Goal: Check status: Check status

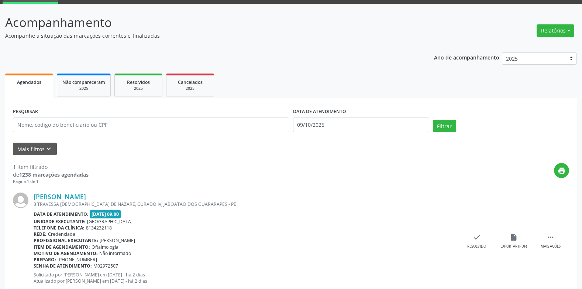
scroll to position [58, 0]
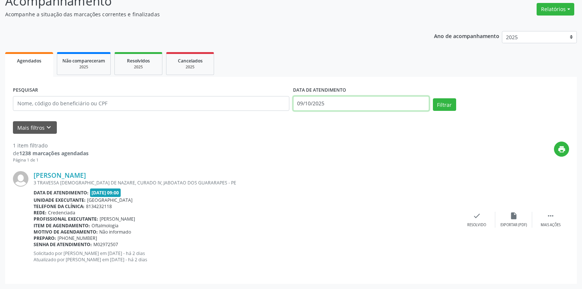
click at [318, 101] on input "09/10/2025" at bounding box center [361, 103] width 136 height 15
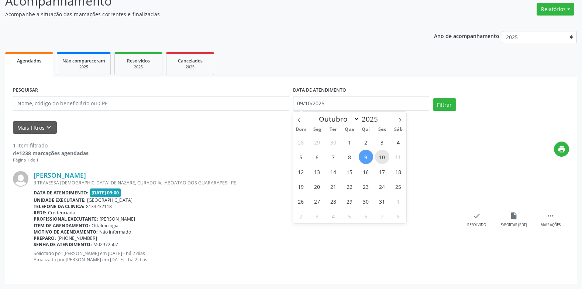
click at [379, 153] on span "10" at bounding box center [382, 157] width 14 height 14
type input "[DATE]"
click at [379, 153] on span "10" at bounding box center [382, 157] width 14 height 14
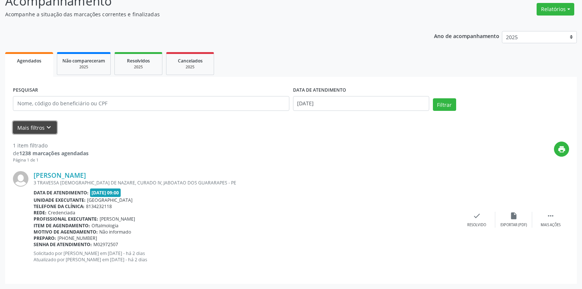
click at [46, 124] on icon "keyboard_arrow_down" at bounding box center [49, 127] width 8 height 8
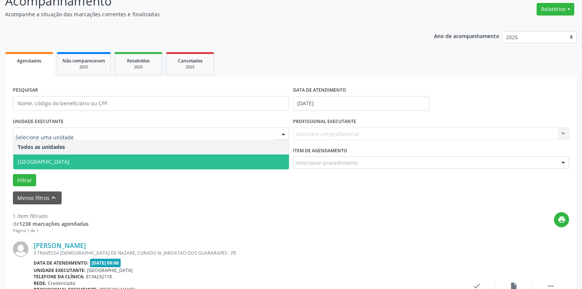
click at [38, 158] on span "[GEOGRAPHIC_DATA]" at bounding box center [151, 161] width 276 height 15
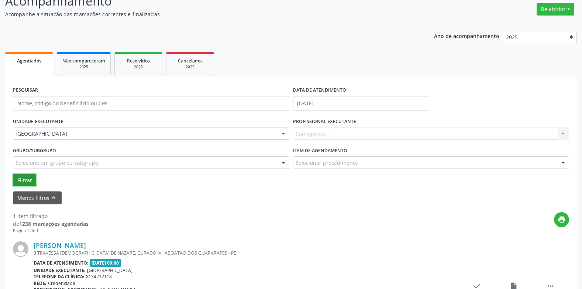
click at [22, 177] on button "Filtrar" at bounding box center [24, 180] width 23 height 13
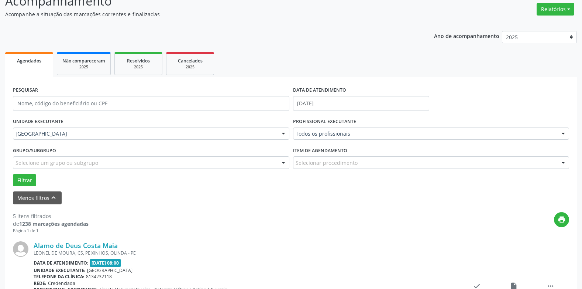
click at [293, 194] on div "Menos filtros keyboard_arrow_up" at bounding box center [291, 197] width 560 height 13
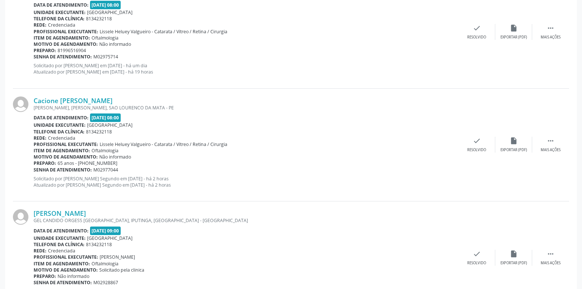
scroll to position [554, 0]
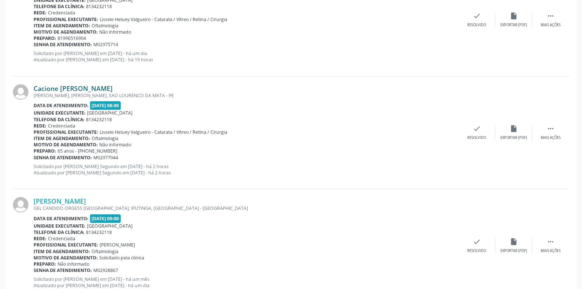
click at [79, 85] on link "Cacione [PERSON_NAME]" at bounding box center [73, 88] width 79 height 8
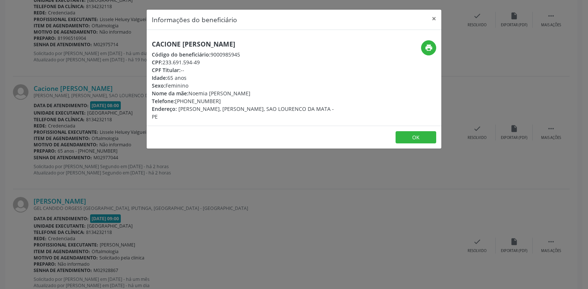
drag, startPoint x: 255, startPoint y: 42, endPoint x: 143, endPoint y: 41, distance: 111.5
click at [143, 41] on div "Informações do beneficiário × Cacione [PERSON_NAME] Código do beneficiário: 900…" at bounding box center [294, 144] width 588 height 289
copy h5 "Cacione [PERSON_NAME]"
drag, startPoint x: 207, startPoint y: 62, endPoint x: 152, endPoint y: 63, distance: 54.7
click at [152, 63] on div "CPF: 233.691.594-49" at bounding box center [245, 62] width 186 height 8
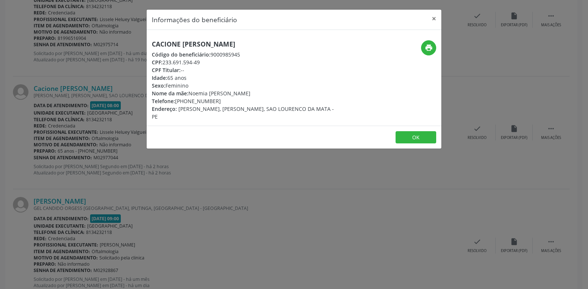
copy div "CPF: 233.691.594-49"
click at [213, 80] on div "Idade: 65 anos" at bounding box center [245, 78] width 186 height 8
drag, startPoint x: 218, startPoint y: 102, endPoint x: 148, endPoint y: 103, distance: 70.2
click at [148, 103] on div "Cacione [PERSON_NAME] Código do beneficiário: 9000985945 CPF: 233.691.594-49 CP…" at bounding box center [245, 80] width 196 height 80
copy div "Telefone: [PHONE_NUMBER]"
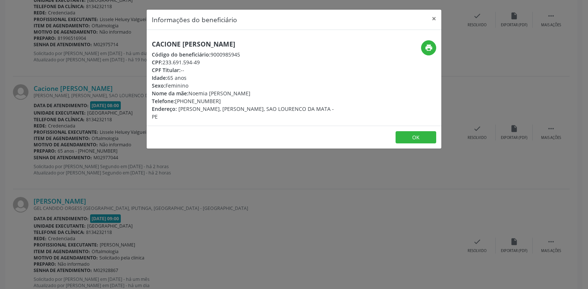
click at [239, 91] on div "Nome da mãe: [PERSON_NAME]" at bounding box center [245, 93] width 186 height 8
click at [433, 51] on button "print" at bounding box center [428, 47] width 15 height 15
click at [436, 18] on button "×" at bounding box center [434, 19] width 15 height 18
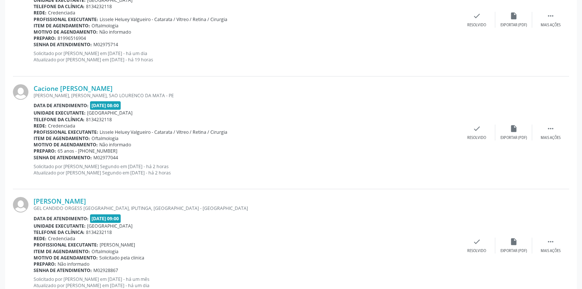
drag, startPoint x: 122, startPoint y: 156, endPoint x: 34, endPoint y: 159, distance: 88.3
click at [34, 159] on div "Senha de atendimento: M02977044" at bounding box center [246, 157] width 425 height 6
copy div "Senha de atendimento: M02977044"
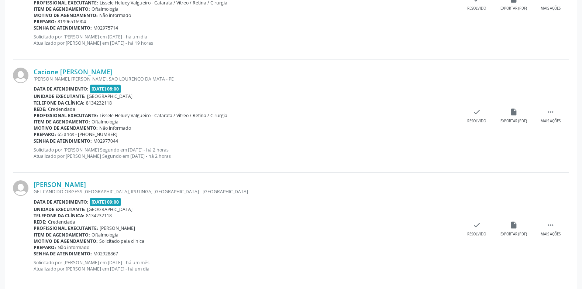
scroll to position [579, 0]
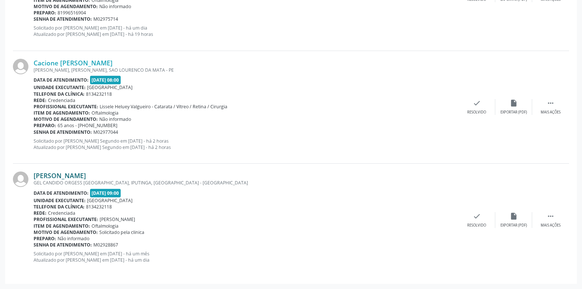
click at [86, 175] on link "[PERSON_NAME]" at bounding box center [60, 175] width 52 height 8
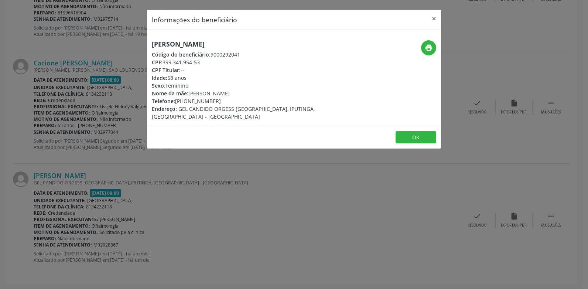
drag, startPoint x: 261, startPoint y: 45, endPoint x: 125, endPoint y: 36, distance: 136.9
click at [125, 36] on div "Informações do beneficiário × [PERSON_NAME] Código do beneficiário: 9000292041 …" at bounding box center [294, 144] width 588 height 289
copy h5 "[PERSON_NAME]"
click at [432, 20] on button "×" at bounding box center [434, 19] width 15 height 18
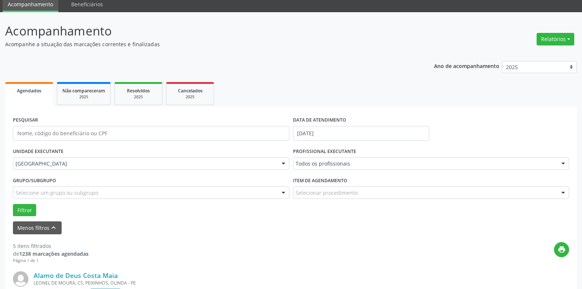
scroll to position [25, 0]
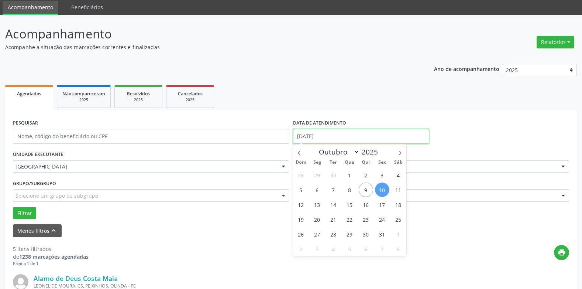
click at [312, 137] on input "[DATE]" at bounding box center [361, 136] width 136 height 15
click at [400, 188] on span "11" at bounding box center [398, 189] width 14 height 14
type input "[DATE]"
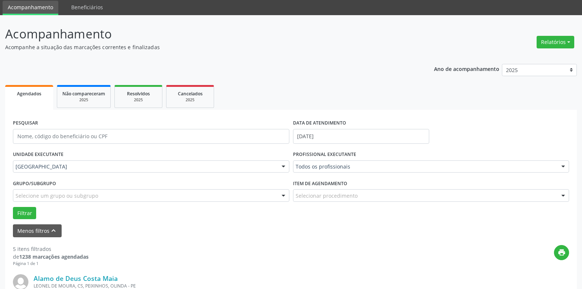
click at [24, 205] on div "Grupo/Subgrupo Selecione um grupo ou subgrupo Todos os grupos e subgrupos Nenhu…" at bounding box center [151, 192] width 280 height 29
click at [24, 208] on button "Filtrar" at bounding box center [24, 213] width 23 height 13
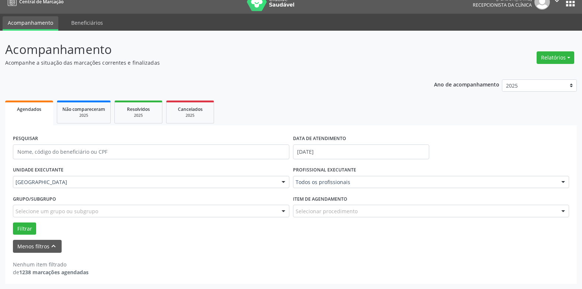
scroll to position [10, 0]
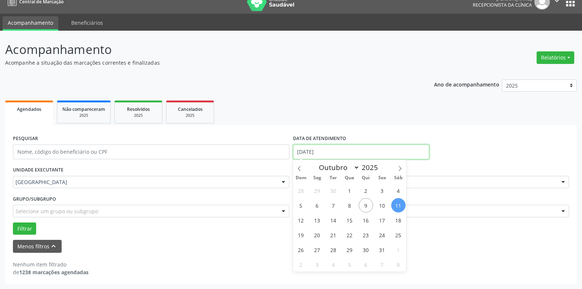
click at [308, 145] on input "[DATE]" at bounding box center [361, 151] width 136 height 15
click at [316, 218] on span "13" at bounding box center [317, 220] width 14 height 14
type input "[DATE]"
click at [316, 218] on span "13" at bounding box center [317, 220] width 14 height 14
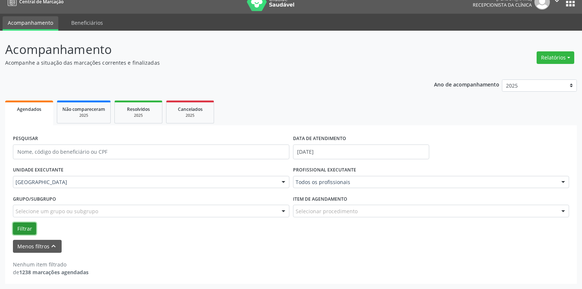
click at [25, 223] on button "Filtrar" at bounding box center [24, 228] width 23 height 13
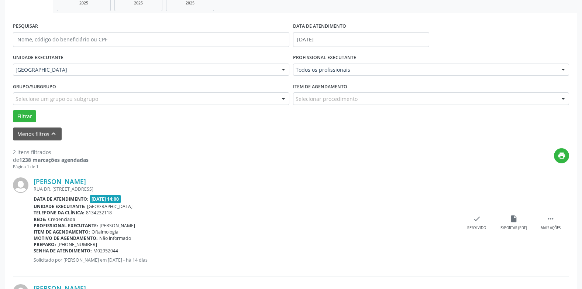
scroll to position [118, 0]
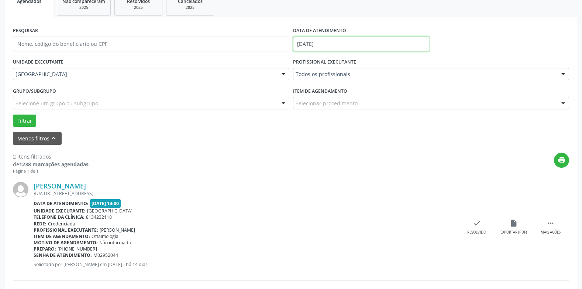
click at [315, 42] on input "[DATE]" at bounding box center [361, 44] width 136 height 15
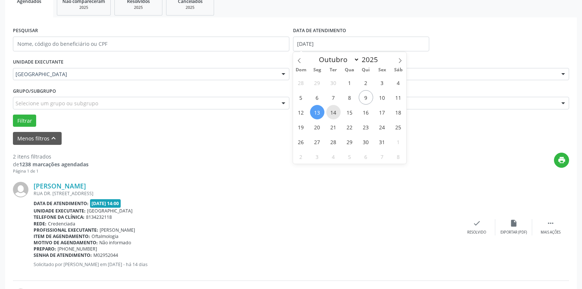
click at [333, 112] on span "14" at bounding box center [333, 112] width 14 height 14
type input "[DATE]"
click at [333, 112] on span "14" at bounding box center [333, 112] width 14 height 14
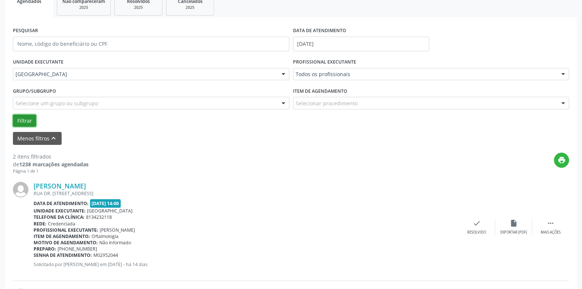
click at [34, 120] on button "Filtrar" at bounding box center [24, 120] width 23 height 13
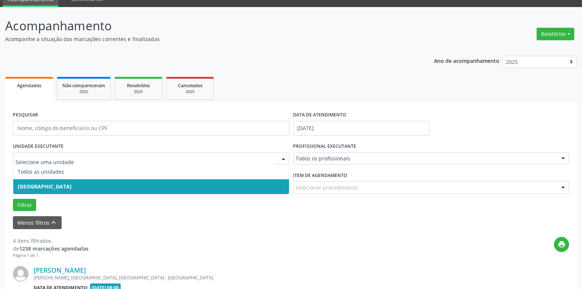
click at [33, 184] on span "[GEOGRAPHIC_DATA]" at bounding box center [45, 186] width 54 height 7
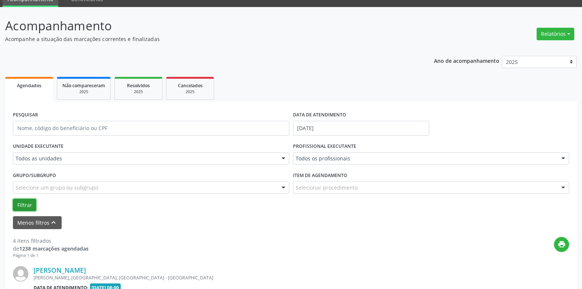
click at [23, 203] on button "Filtrar" at bounding box center [24, 205] width 23 height 13
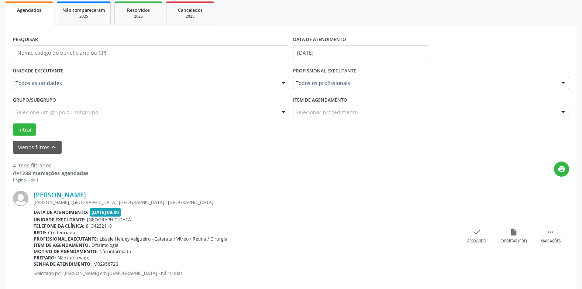
scroll to position [0, 0]
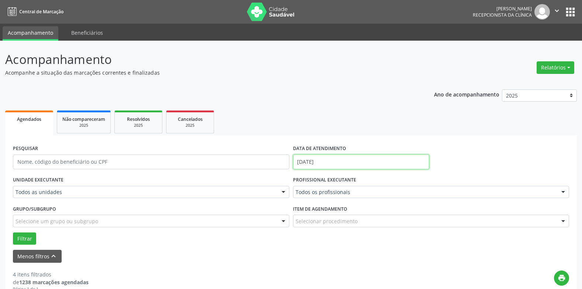
click at [308, 159] on input "[DATE]" at bounding box center [361, 161] width 136 height 15
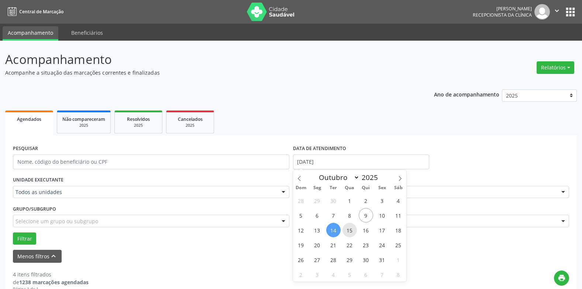
click at [350, 227] on span "15" at bounding box center [350, 230] width 14 height 14
type input "[DATE]"
click at [350, 227] on span "15" at bounding box center [350, 230] width 14 height 14
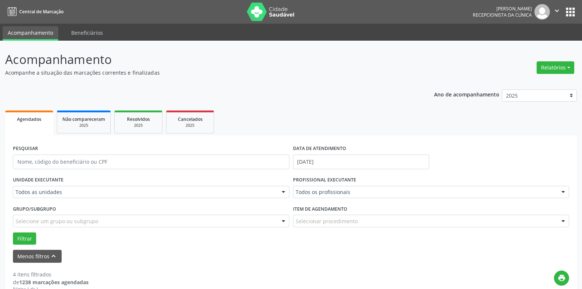
drag, startPoint x: 24, startPoint y: 231, endPoint x: 16, endPoint y: 236, distance: 8.6
click at [23, 231] on div "Grupo/Subgrupo Selecione um grupo ou subgrupo Todos os grupos e subgrupos Nenhu…" at bounding box center [151, 217] width 280 height 29
click at [16, 236] on button "Filtrar" at bounding box center [24, 238] width 23 height 13
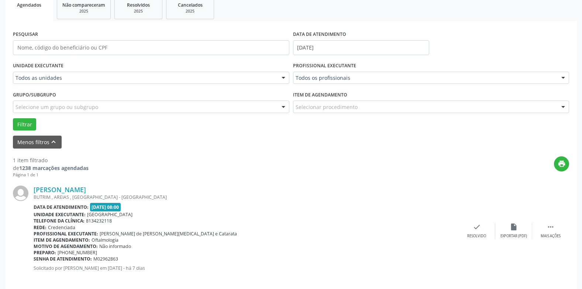
scroll to position [122, 0]
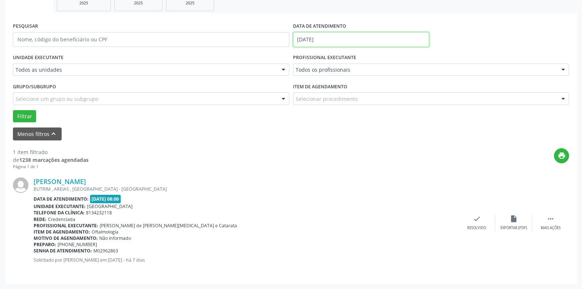
click at [340, 42] on body "Central de Marcação [PERSON_NAME] Recepcionista da clínica  Configurações Sair…" at bounding box center [291, 22] width 582 height 289
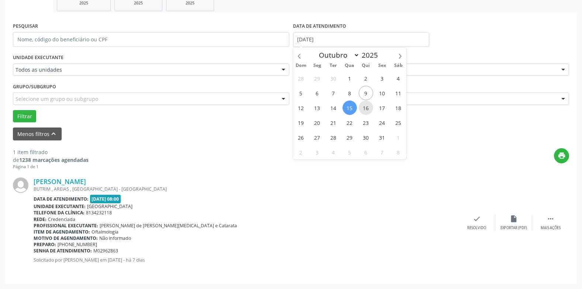
click at [366, 108] on span "16" at bounding box center [366, 107] width 14 height 14
type input "[DATE]"
click at [366, 108] on span "16" at bounding box center [366, 107] width 14 height 14
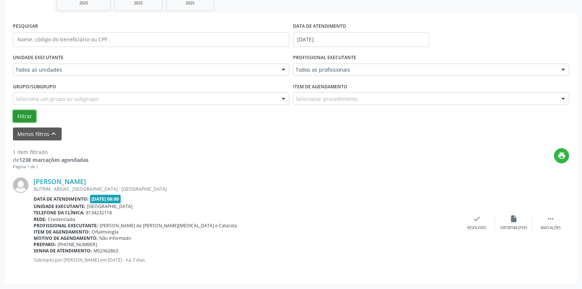
click at [28, 114] on button "Filtrar" at bounding box center [24, 116] width 23 height 13
click at [86, 180] on link "[PERSON_NAME]" at bounding box center [60, 181] width 52 height 8
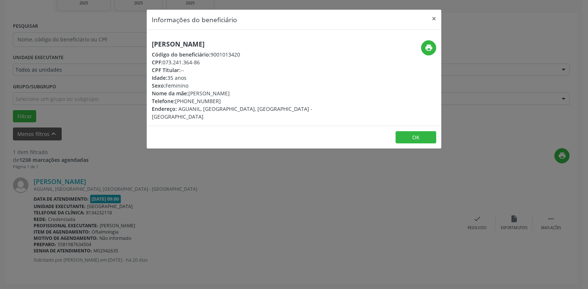
drag, startPoint x: 276, startPoint y: 44, endPoint x: 93, endPoint y: 29, distance: 183.1
click at [93, 29] on div "Informações do beneficiário × [PERSON_NAME] Código do beneficiário: 9001013420 …" at bounding box center [294, 144] width 588 height 289
copy div "Informações do beneficiário × [PERSON_NAME]"
click at [432, 19] on button "×" at bounding box center [434, 19] width 15 height 18
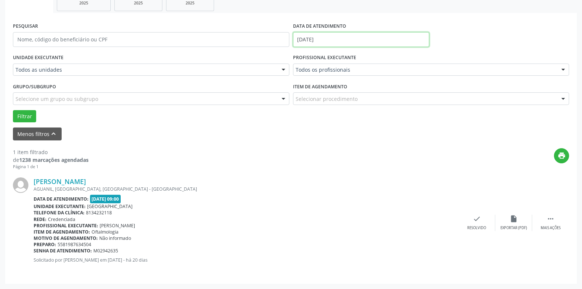
click at [320, 37] on input "[DATE]" at bounding box center [361, 39] width 136 height 15
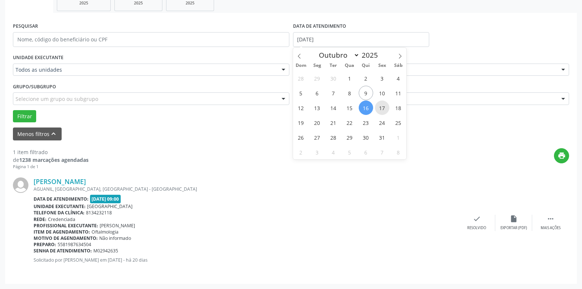
click at [382, 103] on span "17" at bounding box center [382, 107] width 14 height 14
type input "[DATE]"
click at [382, 103] on span "17" at bounding box center [382, 107] width 14 height 14
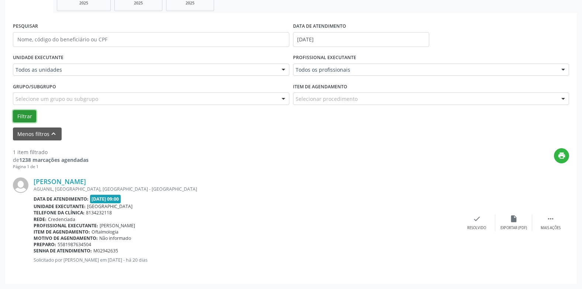
click at [26, 116] on button "Filtrar" at bounding box center [24, 116] width 23 height 13
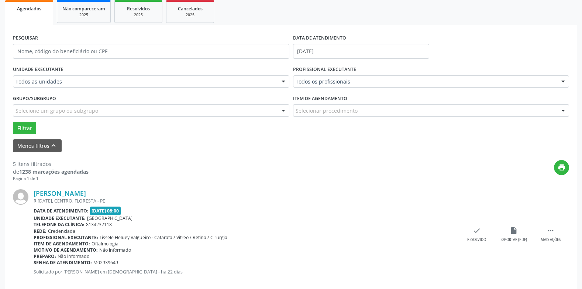
scroll to position [68, 0]
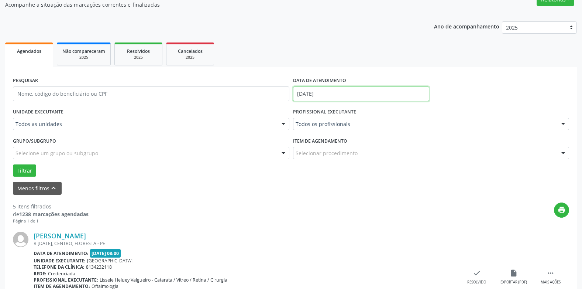
click at [306, 92] on input "[DATE]" at bounding box center [361, 93] width 136 height 15
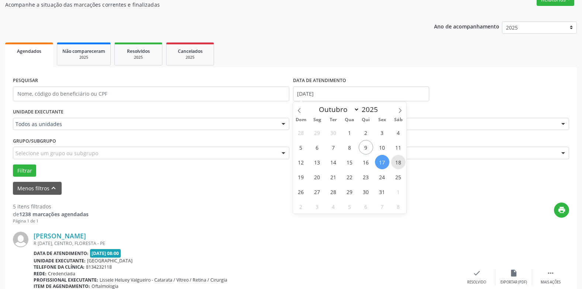
click at [395, 161] on span "18" at bounding box center [398, 162] width 14 height 14
type input "[DATE]"
click at [395, 161] on span "18" at bounding box center [398, 162] width 14 height 14
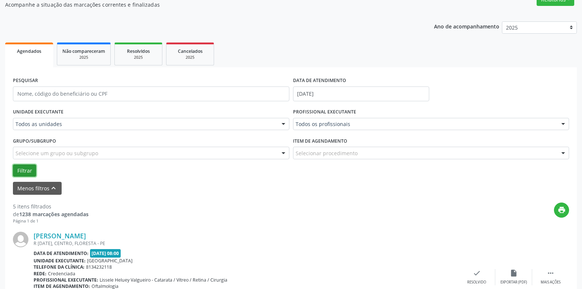
click at [32, 168] on button "Filtrar" at bounding box center [24, 170] width 23 height 13
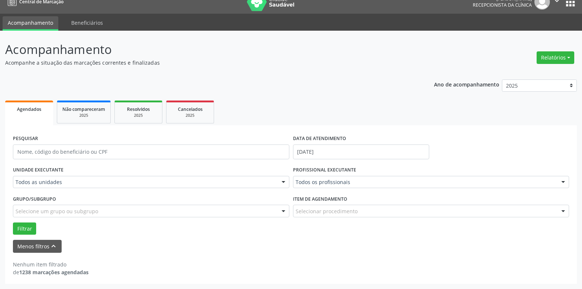
scroll to position [10, 0]
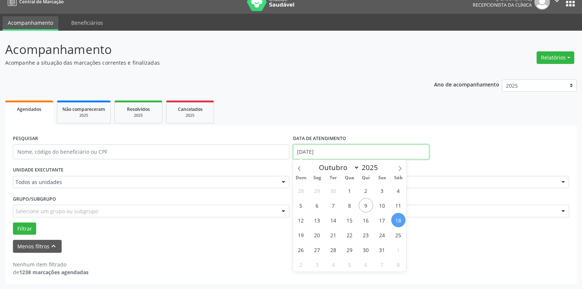
click at [298, 152] on input "[DATE]" at bounding box center [361, 151] width 136 height 15
click at [317, 234] on span "20" at bounding box center [317, 234] width 14 height 14
type input "[DATE]"
click at [317, 234] on span "20" at bounding box center [317, 234] width 14 height 14
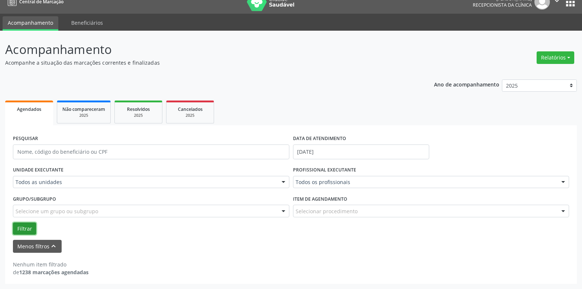
click at [25, 226] on button "Filtrar" at bounding box center [24, 228] width 23 height 13
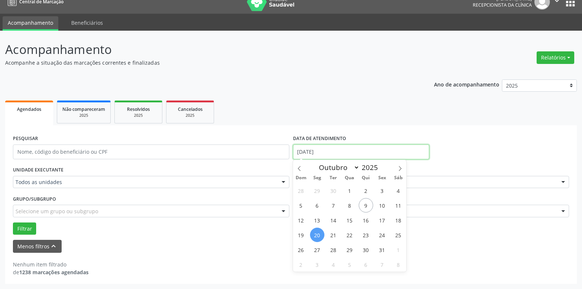
click at [314, 150] on input "[DATE]" at bounding box center [361, 151] width 136 height 15
click at [335, 233] on span "21" at bounding box center [333, 234] width 14 height 14
type input "[DATE]"
click at [335, 233] on span "21" at bounding box center [333, 234] width 14 height 14
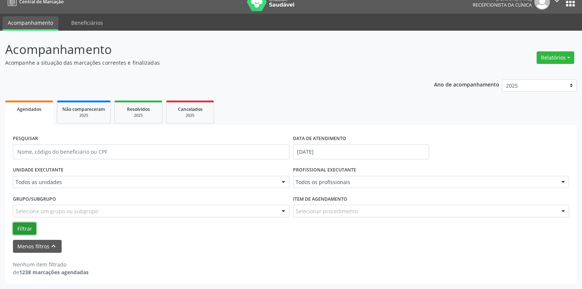
click at [23, 228] on button "Filtrar" at bounding box center [24, 228] width 23 height 13
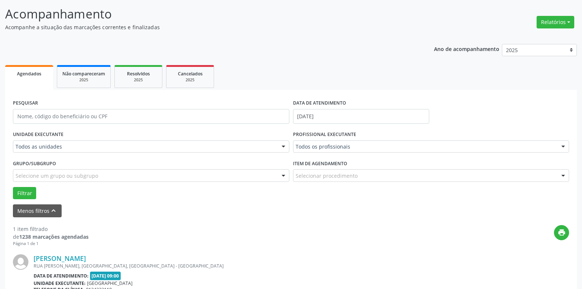
scroll to position [122, 0]
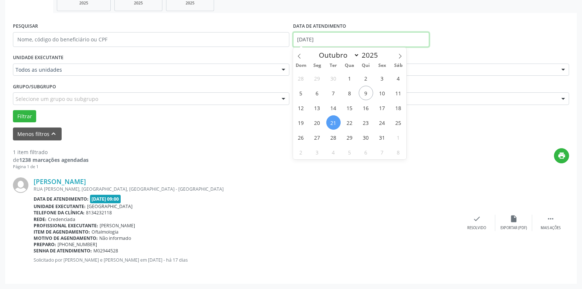
click at [319, 34] on input "[DATE]" at bounding box center [361, 39] width 136 height 15
click at [349, 119] on span "22" at bounding box center [350, 122] width 14 height 14
type input "[DATE]"
click at [349, 119] on span "22" at bounding box center [350, 122] width 14 height 14
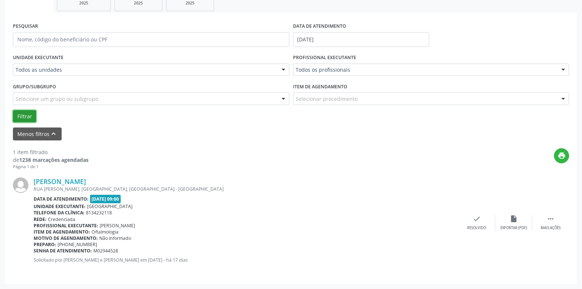
click at [27, 110] on button "Filtrar" at bounding box center [24, 116] width 23 height 13
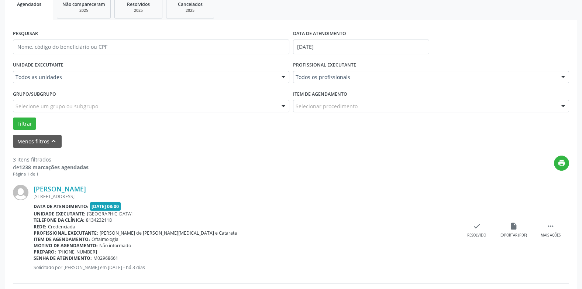
scroll to position [113, 0]
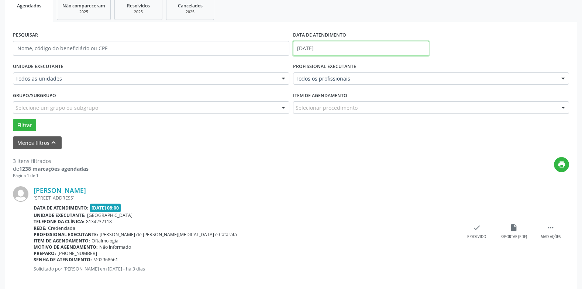
click at [311, 49] on input "[DATE]" at bounding box center [361, 48] width 136 height 15
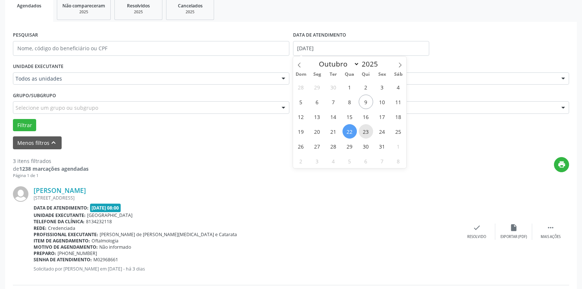
click at [364, 132] on span "23" at bounding box center [366, 131] width 14 height 14
type input "[DATE]"
click at [364, 132] on span "23" at bounding box center [366, 131] width 14 height 14
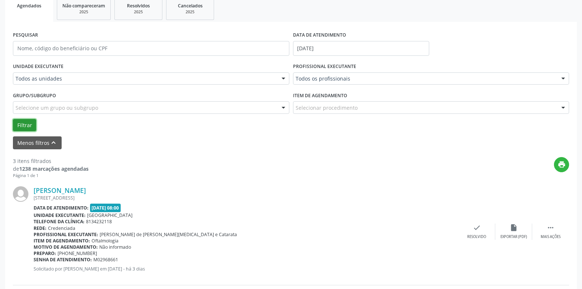
click at [25, 126] on button "Filtrar" at bounding box center [24, 125] width 23 height 13
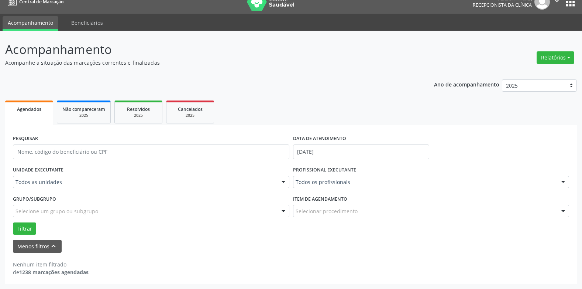
scroll to position [10, 0]
click at [321, 151] on input "[DATE]" at bounding box center [361, 151] width 136 height 15
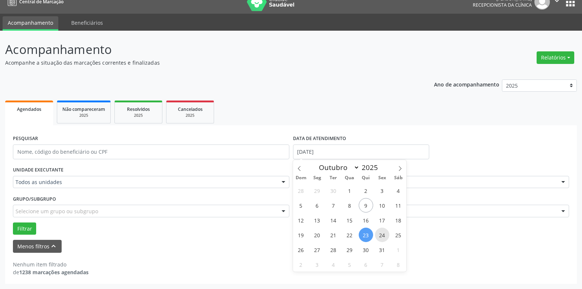
click at [381, 235] on span "24" at bounding box center [382, 234] width 14 height 14
type input "[DATE]"
click at [381, 235] on span "24" at bounding box center [382, 234] width 14 height 14
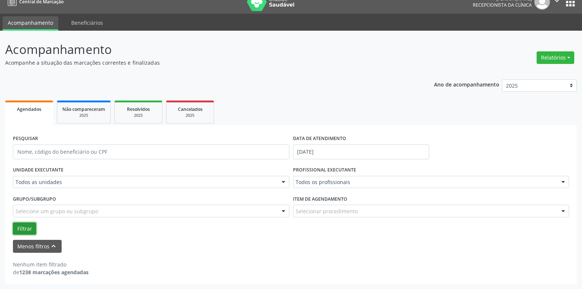
click at [22, 226] on button "Filtrar" at bounding box center [24, 228] width 23 height 13
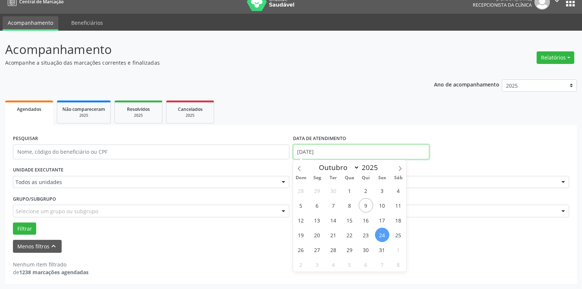
click at [310, 153] on input "[DATE]" at bounding box center [361, 151] width 136 height 15
click at [397, 234] on span "25" at bounding box center [398, 234] width 14 height 14
type input "[DATE]"
click at [397, 234] on span "25" at bounding box center [398, 234] width 14 height 14
select select "9"
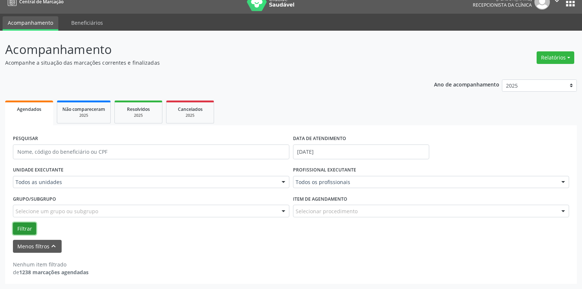
click at [21, 223] on button "Filtrar" at bounding box center [24, 228] width 23 height 13
click at [317, 150] on input "[DATE]" at bounding box center [361, 151] width 136 height 15
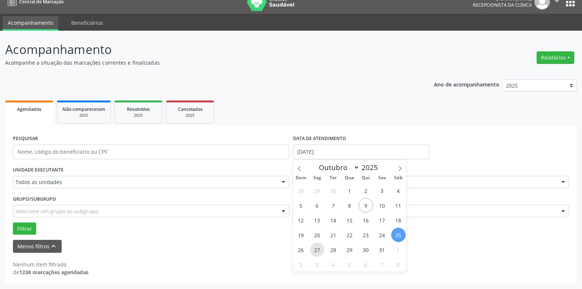
click at [316, 249] on span "27" at bounding box center [317, 249] width 14 height 14
type input "[DATE]"
click at [316, 249] on span "27" at bounding box center [317, 249] width 14 height 14
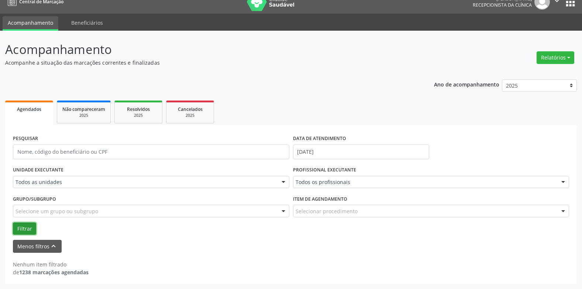
click at [24, 223] on button "Filtrar" at bounding box center [24, 228] width 23 height 13
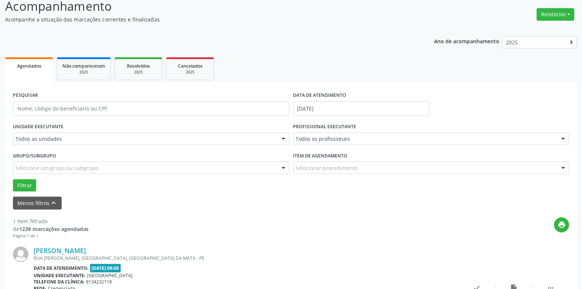
scroll to position [122, 0]
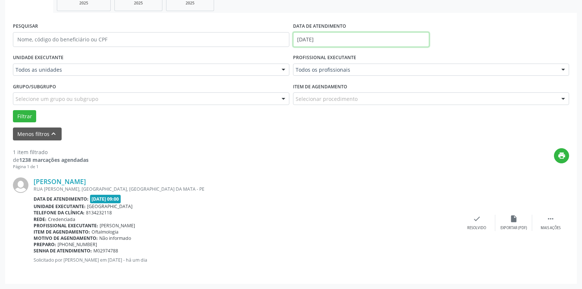
click at [342, 39] on input "[DATE]" at bounding box center [361, 39] width 136 height 15
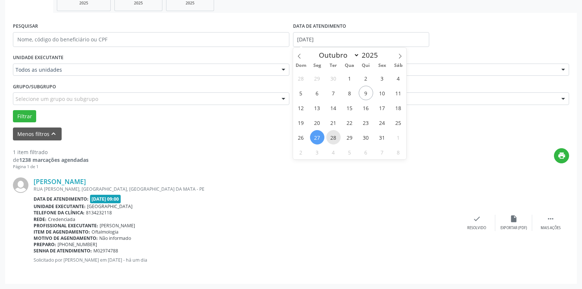
click at [335, 140] on span "28" at bounding box center [333, 137] width 14 height 14
type input "[DATE]"
click at [335, 140] on span "28" at bounding box center [333, 137] width 14 height 14
select select "9"
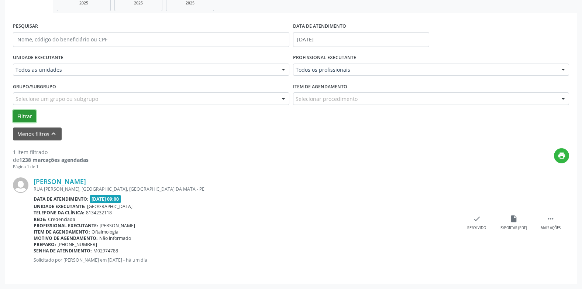
click at [23, 117] on button "Filtrar" at bounding box center [24, 116] width 23 height 13
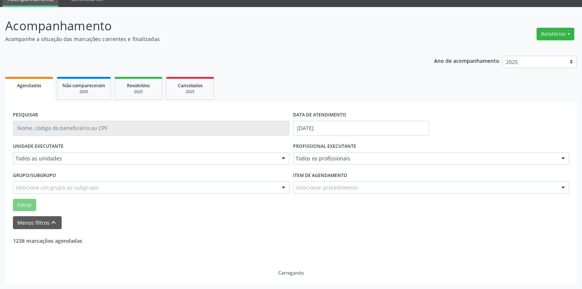
scroll to position [10, 0]
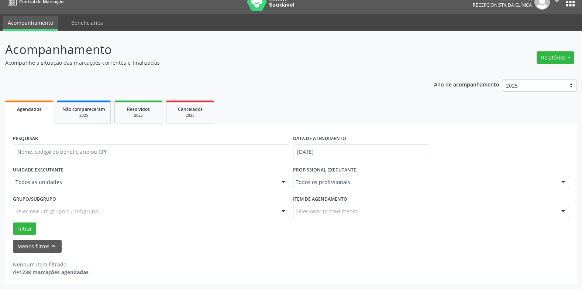
click at [316, 140] on label "DATA DE ATENDIMENTO" at bounding box center [319, 138] width 53 height 11
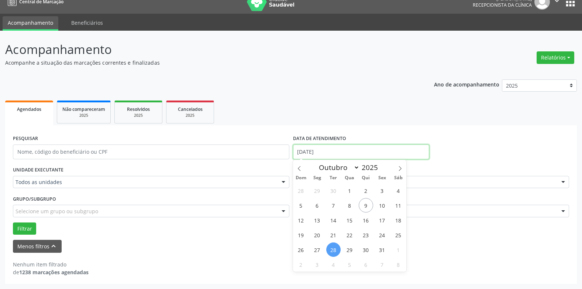
click at [316, 150] on input "[DATE]" at bounding box center [361, 151] width 136 height 15
click at [348, 245] on span "29" at bounding box center [350, 249] width 14 height 14
type input "[DATE]"
click at [348, 245] on span "29" at bounding box center [350, 249] width 14 height 14
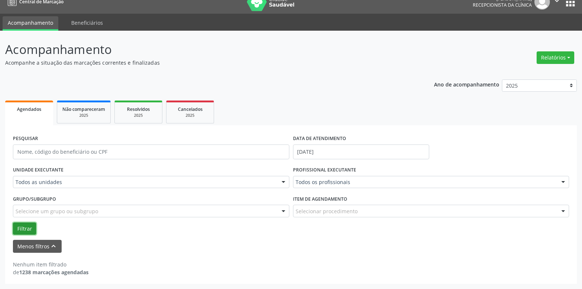
click at [26, 224] on button "Filtrar" at bounding box center [24, 228] width 23 height 13
click at [316, 150] on input "[DATE]" at bounding box center [361, 151] width 136 height 15
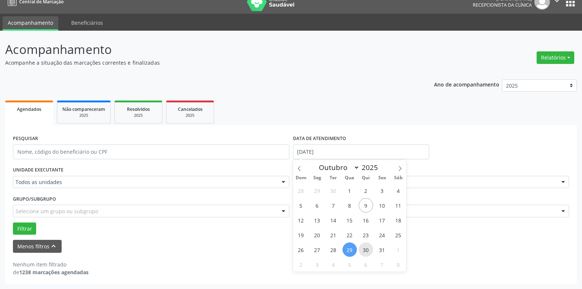
click at [359, 251] on span "30" at bounding box center [366, 249] width 14 height 14
type input "30/10/2025"
click at [360, 251] on span "30" at bounding box center [366, 249] width 14 height 14
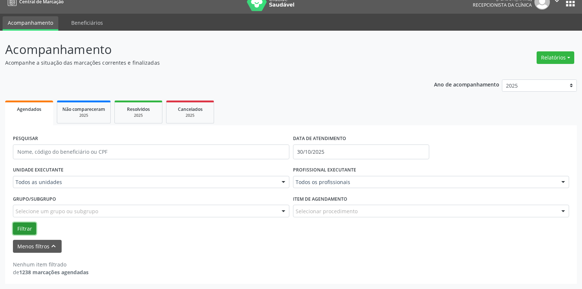
click at [23, 225] on button "Filtrar" at bounding box center [24, 228] width 23 height 13
click at [316, 148] on input "30/10/2025" at bounding box center [361, 151] width 136 height 15
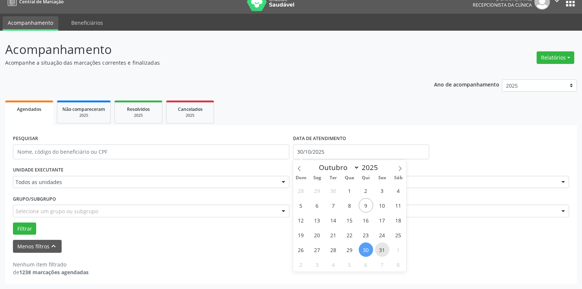
click at [384, 248] on span "31" at bounding box center [382, 249] width 14 height 14
type input "[DATE]"
click at [384, 248] on span "31" at bounding box center [382, 249] width 14 height 14
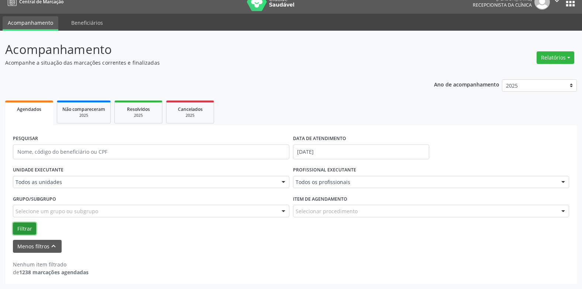
click at [24, 222] on button "Filtrar" at bounding box center [24, 228] width 23 height 13
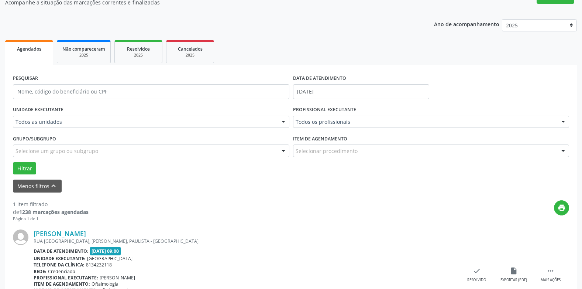
scroll to position [122, 0]
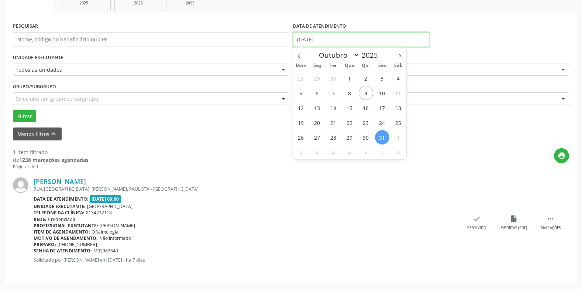
drag, startPoint x: 316, startPoint y: 40, endPoint x: 349, endPoint y: 45, distance: 33.3
click at [317, 40] on input "[DATE]" at bounding box center [361, 39] width 136 height 15
click at [394, 135] on span "1" at bounding box center [398, 137] width 14 height 14
type input "[DATE]"
click at [394, 135] on span "1" at bounding box center [398, 137] width 14 height 14
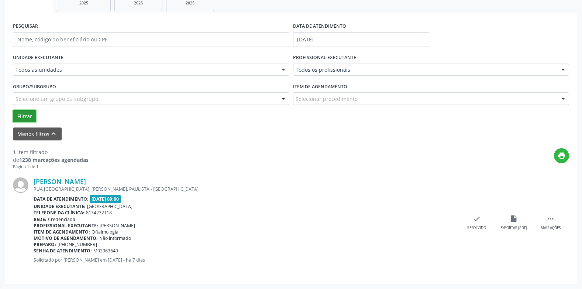
click at [21, 113] on button "Filtrar" at bounding box center [24, 116] width 23 height 13
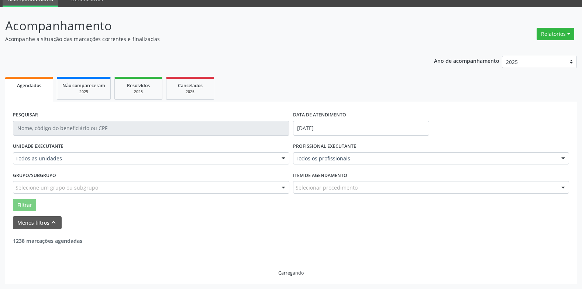
scroll to position [10, 0]
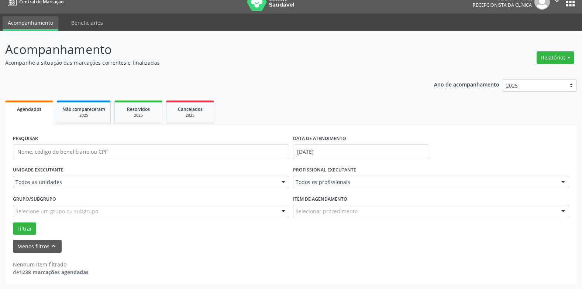
click at [168, 243] on div "Menos filtros keyboard_arrow_up" at bounding box center [291, 246] width 560 height 13
click at [312, 150] on input "[DATE]" at bounding box center [361, 151] width 136 height 15
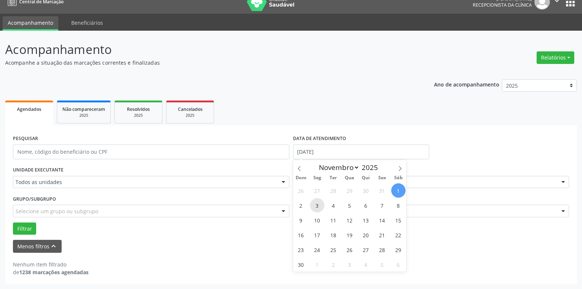
click at [318, 203] on span "3" at bounding box center [317, 205] width 14 height 14
type input "[DATE]"
click at [318, 203] on span "3" at bounding box center [317, 205] width 14 height 14
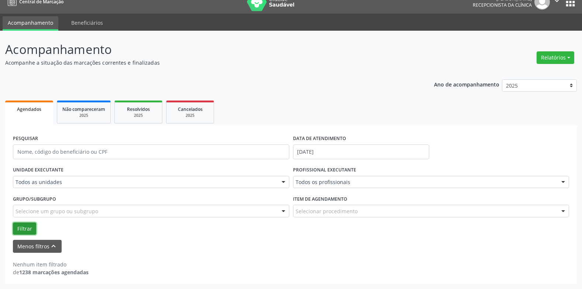
click at [21, 227] on button "Filtrar" at bounding box center [24, 228] width 23 height 13
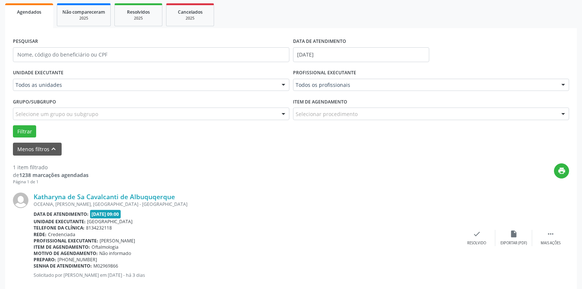
scroll to position [122, 0]
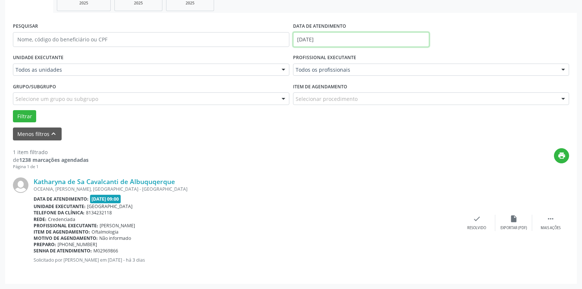
click at [339, 40] on input "[DATE]" at bounding box center [361, 39] width 136 height 15
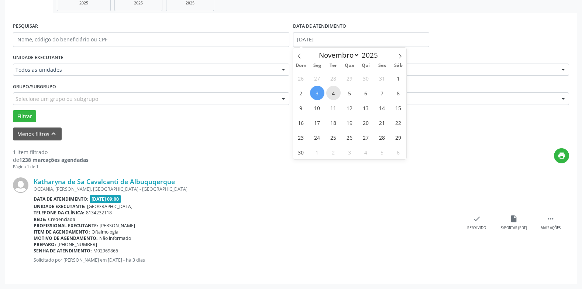
click at [334, 95] on span "4" at bounding box center [333, 93] width 14 height 14
type input "[DATE]"
click at [334, 95] on span "4" at bounding box center [333, 93] width 14 height 14
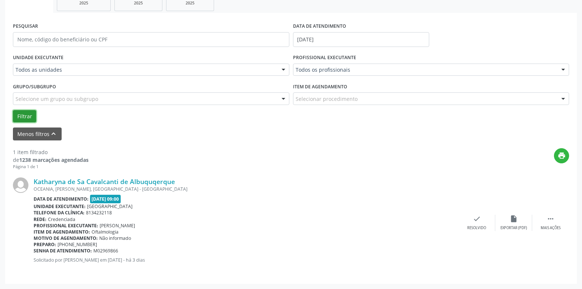
click at [34, 116] on button "Filtrar" at bounding box center [24, 116] width 23 height 13
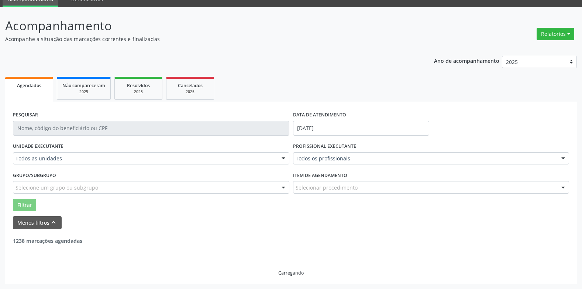
scroll to position [10, 0]
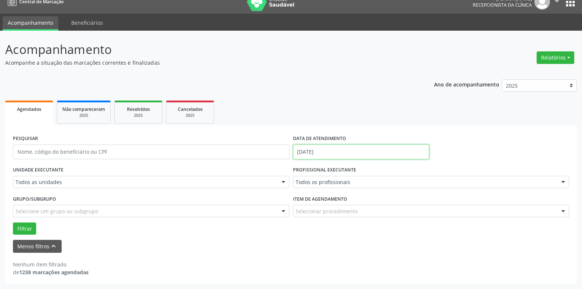
click at [326, 149] on input "[DATE]" at bounding box center [361, 151] width 136 height 15
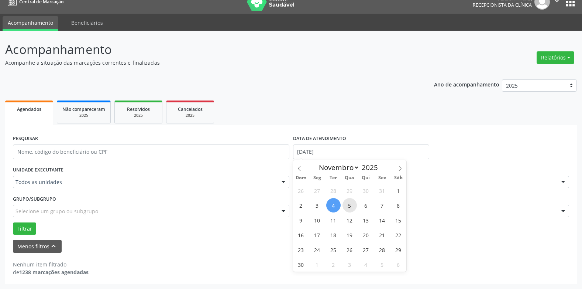
click at [349, 201] on span "5" at bounding box center [350, 205] width 14 height 14
type input "[DATE]"
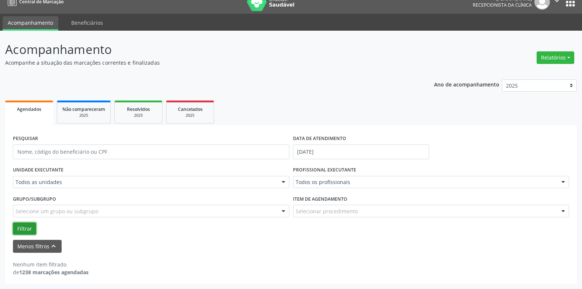
click at [22, 228] on button "Filtrar" at bounding box center [24, 228] width 23 height 13
click at [321, 150] on input "[DATE]" at bounding box center [361, 151] width 136 height 15
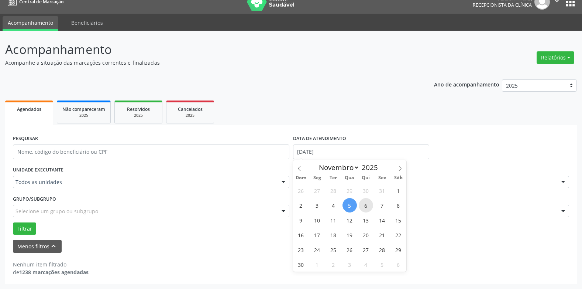
click at [369, 207] on span "6" at bounding box center [366, 205] width 14 height 14
type input "[DATE]"
click at [369, 207] on span "6" at bounding box center [366, 205] width 14 height 14
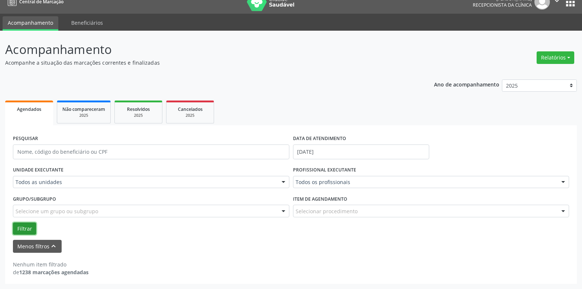
click at [21, 228] on button "Filtrar" at bounding box center [24, 228] width 23 height 13
click at [314, 151] on input "[DATE]" at bounding box center [361, 151] width 136 height 15
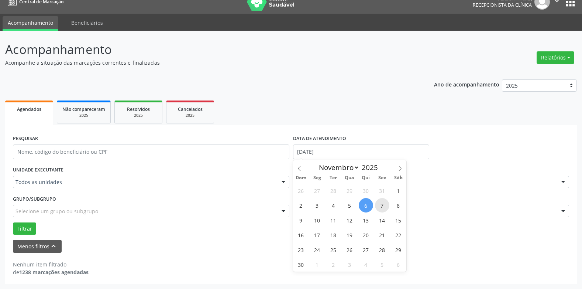
click at [380, 205] on span "7" at bounding box center [382, 205] width 14 height 14
type input "[DATE]"
click at [380, 205] on span "7" at bounding box center [382, 205] width 14 height 14
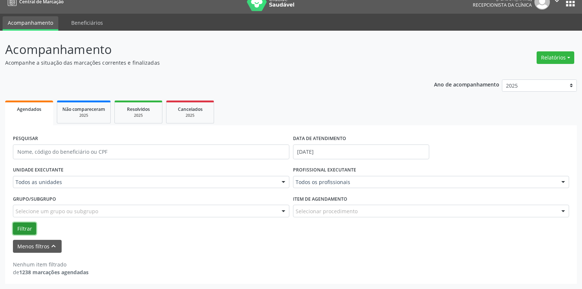
click at [25, 228] on button "Filtrar" at bounding box center [24, 228] width 23 height 13
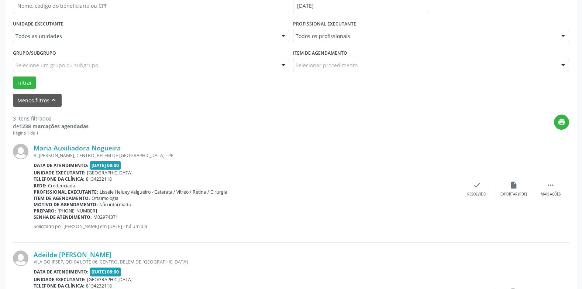
scroll to position [113, 0]
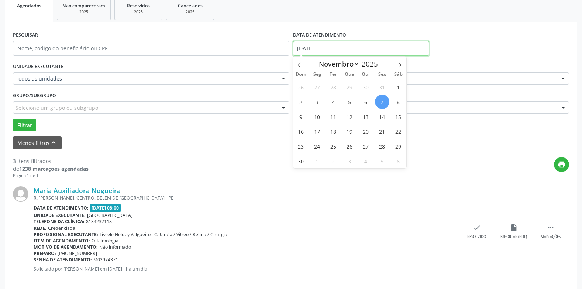
click at [318, 47] on input "[DATE]" at bounding box center [361, 48] width 136 height 15
click at [396, 100] on span "8" at bounding box center [398, 102] width 14 height 14
type input "[DATE]"
click at [396, 100] on span "8" at bounding box center [398, 102] width 14 height 14
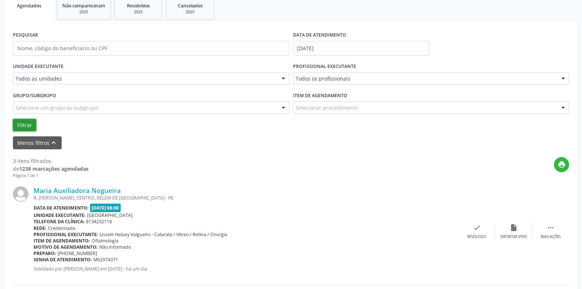
click at [30, 122] on button "Filtrar" at bounding box center [24, 125] width 23 height 13
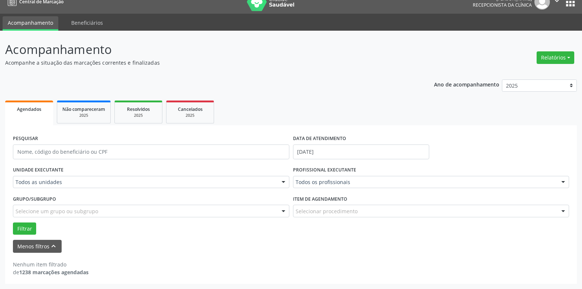
scroll to position [10, 0]
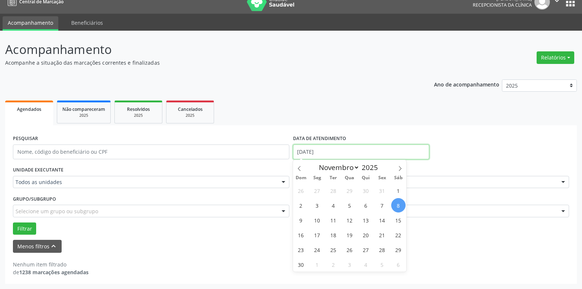
click at [303, 152] on input "[DATE]" at bounding box center [361, 151] width 136 height 15
click at [317, 218] on span "10" at bounding box center [317, 220] width 14 height 14
type input "[DATE]"
click at [317, 218] on span "10" at bounding box center [317, 220] width 14 height 14
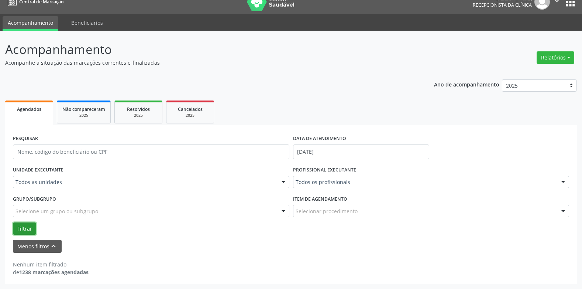
click at [23, 227] on button "Filtrar" at bounding box center [24, 228] width 23 height 13
click at [54, 172] on label "UNIDADE EXECUTANTE" at bounding box center [38, 169] width 51 height 11
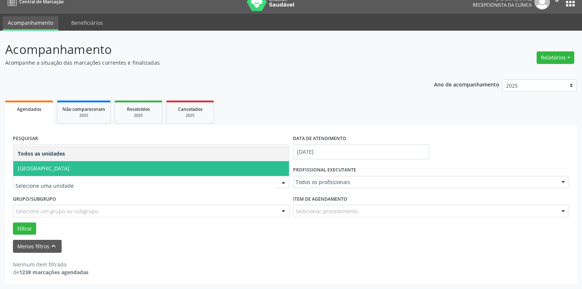
click at [51, 170] on span "[GEOGRAPHIC_DATA]" at bounding box center [151, 168] width 276 height 15
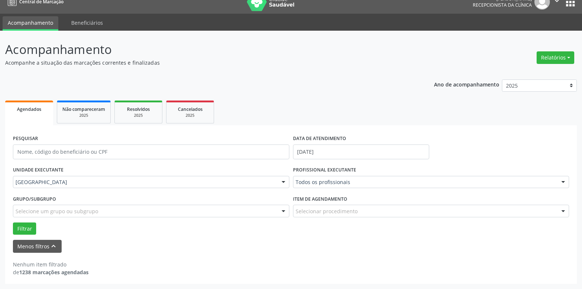
click at [27, 218] on div "Grupo/Subgrupo Selecione um grupo ou subgrupo Todos os grupos e subgrupos Nenhu…" at bounding box center [151, 207] width 280 height 29
click at [26, 227] on button "Filtrar" at bounding box center [24, 228] width 23 height 13
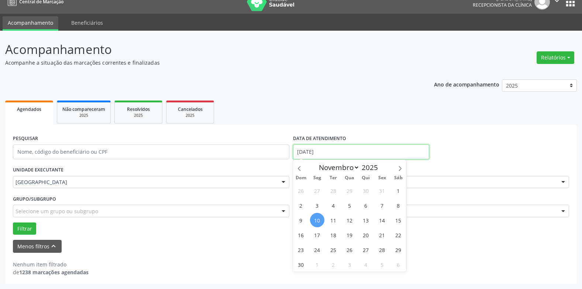
click at [302, 147] on input "[DATE]" at bounding box center [361, 151] width 136 height 15
click at [334, 221] on span "11" at bounding box center [333, 220] width 14 height 14
type input "[DATE]"
click at [334, 221] on span "11" at bounding box center [333, 220] width 14 height 14
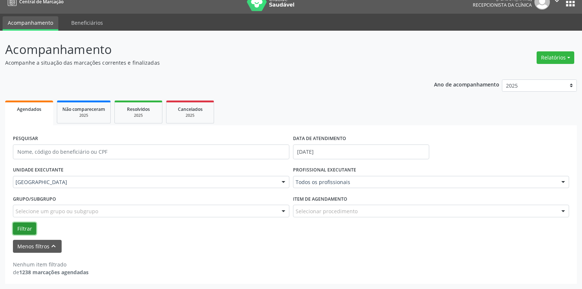
click at [24, 226] on button "Filtrar" at bounding box center [24, 228] width 23 height 13
click at [309, 147] on input "[DATE]" at bounding box center [361, 151] width 136 height 15
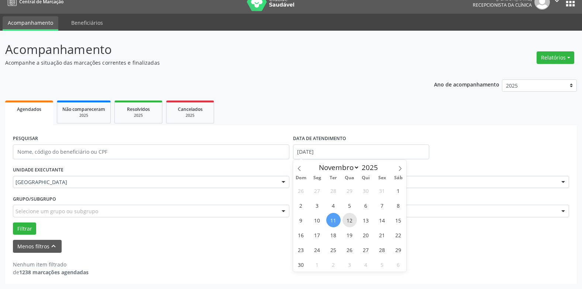
click at [347, 216] on span "12" at bounding box center [350, 220] width 14 height 14
type input "[DATE]"
click at [347, 216] on span "12" at bounding box center [350, 220] width 14 height 14
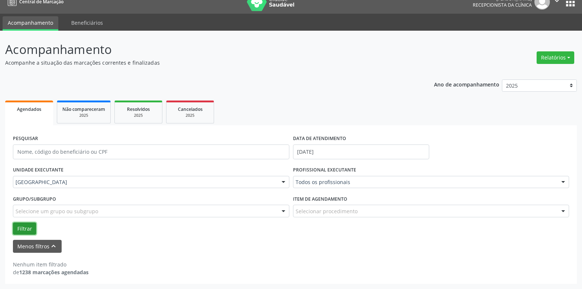
click at [20, 226] on button "Filtrar" at bounding box center [24, 228] width 23 height 13
click at [319, 148] on input "[DATE]" at bounding box center [361, 151] width 136 height 15
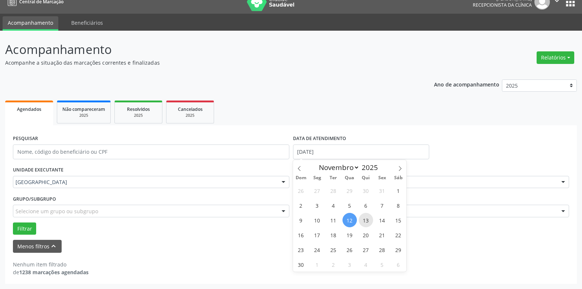
click at [369, 222] on span "13" at bounding box center [366, 220] width 14 height 14
type input "[DATE]"
click at [369, 222] on span "13" at bounding box center [366, 220] width 14 height 14
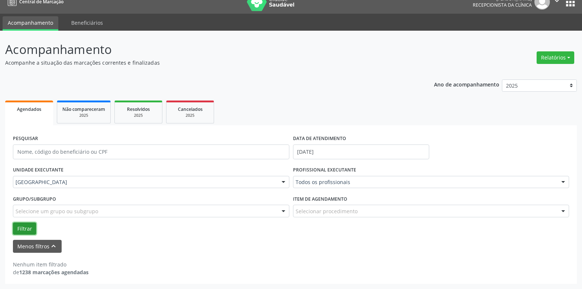
click at [24, 227] on button "Filtrar" at bounding box center [24, 228] width 23 height 13
click at [316, 153] on input "[DATE]" at bounding box center [361, 151] width 136 height 15
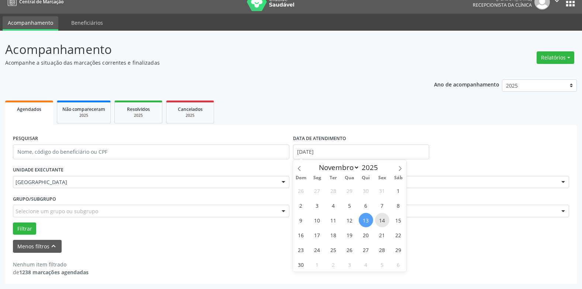
click at [382, 219] on span "14" at bounding box center [382, 220] width 14 height 14
type input "[DATE]"
click at [382, 219] on span "14" at bounding box center [382, 220] width 14 height 14
select select "10"
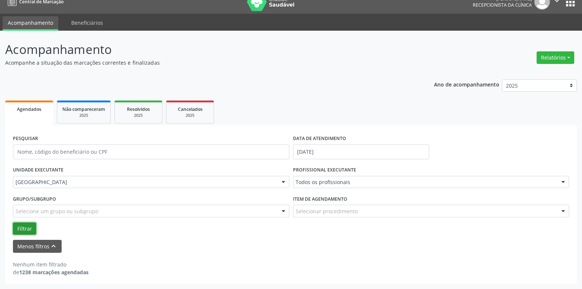
click at [20, 223] on button "Filtrar" at bounding box center [24, 228] width 23 height 13
click at [316, 147] on input "[DATE]" at bounding box center [361, 151] width 136 height 15
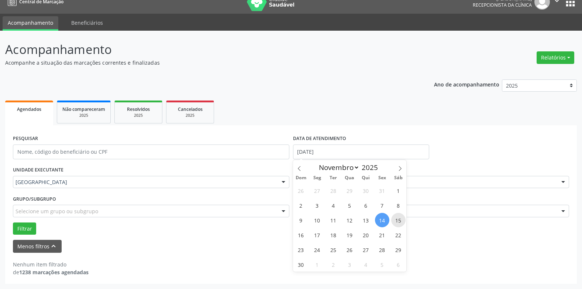
click at [396, 219] on span "15" at bounding box center [398, 220] width 14 height 14
type input "[DATE]"
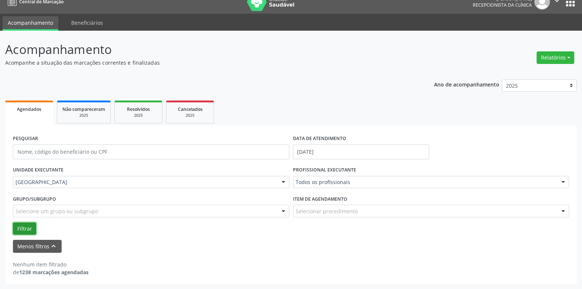
click at [21, 222] on button "Filtrar" at bounding box center [24, 228] width 23 height 13
click at [302, 153] on input "[DATE]" at bounding box center [361, 151] width 136 height 15
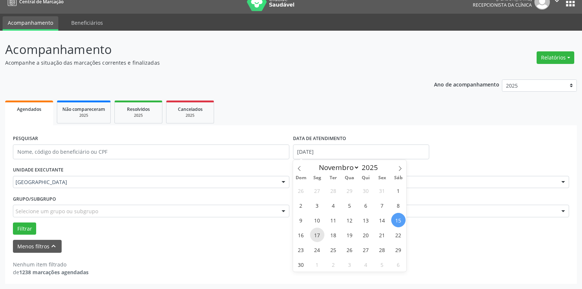
click at [315, 234] on span "17" at bounding box center [317, 234] width 14 height 14
type input "[DATE]"
click at [315, 234] on span "17" at bounding box center [317, 234] width 14 height 14
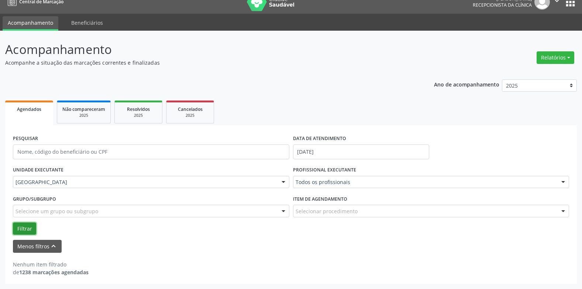
click at [23, 226] on button "Filtrar" at bounding box center [24, 228] width 23 height 13
click at [299, 148] on input "[DATE]" at bounding box center [361, 151] width 136 height 15
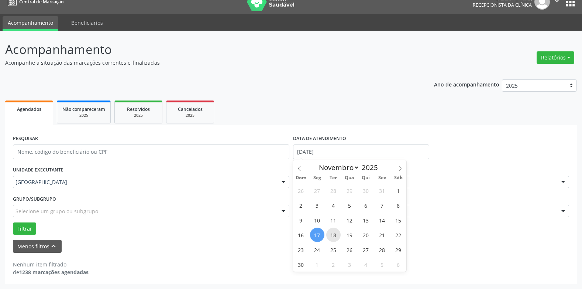
click at [336, 234] on span "18" at bounding box center [333, 234] width 14 height 14
type input "[DATE]"
click at [336, 234] on span "18" at bounding box center [333, 234] width 14 height 14
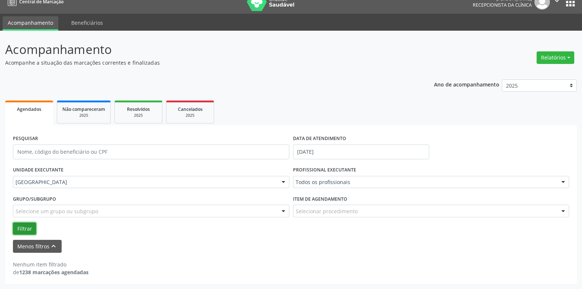
click at [23, 226] on button "Filtrar" at bounding box center [24, 228] width 23 height 13
click at [317, 151] on input "[DATE]" at bounding box center [361, 151] width 136 height 15
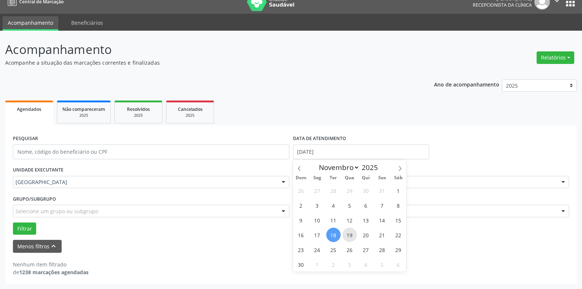
click at [345, 231] on span "19" at bounding box center [350, 234] width 14 height 14
type input "[DATE]"
click at [347, 232] on span "19" at bounding box center [350, 234] width 14 height 14
select select "10"
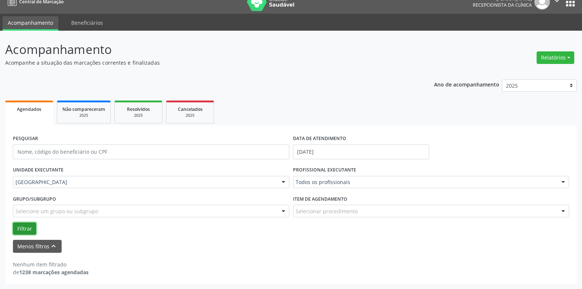
click at [21, 224] on button "Filtrar" at bounding box center [24, 228] width 23 height 13
drag, startPoint x: 318, startPoint y: 150, endPoint x: 333, endPoint y: 155, distance: 16.8
click at [318, 150] on input "[DATE]" at bounding box center [361, 151] width 136 height 15
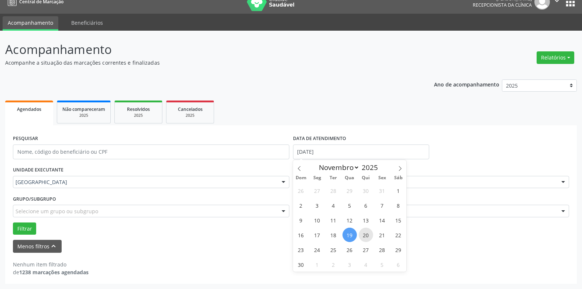
click at [367, 236] on span "20" at bounding box center [366, 234] width 14 height 14
type input "[DATE]"
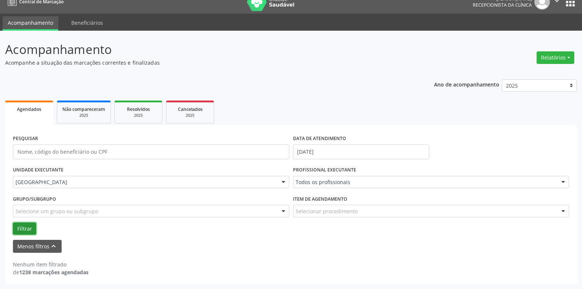
click at [24, 224] on button "Filtrar" at bounding box center [24, 228] width 23 height 13
drag, startPoint x: 332, startPoint y: 143, endPoint x: 349, endPoint y: 151, distance: 19.3
click at [332, 142] on label "DATA DE ATENDIMENTO" at bounding box center [319, 138] width 53 height 11
click at [356, 157] on input "[DATE]" at bounding box center [361, 151] width 136 height 15
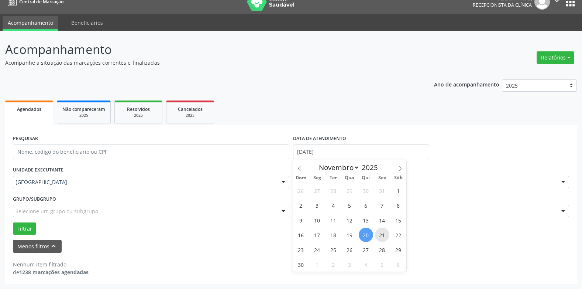
click at [380, 239] on span "21" at bounding box center [382, 234] width 14 height 14
type input "[DATE]"
click at [380, 239] on span "21" at bounding box center [382, 234] width 14 height 14
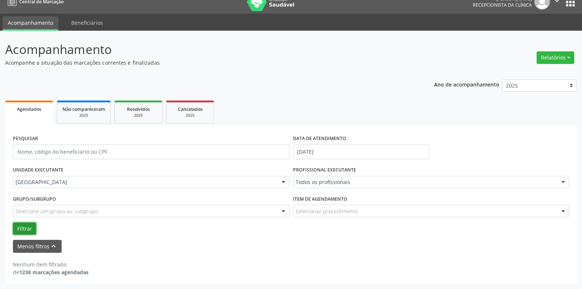
click at [27, 224] on button "Filtrar" at bounding box center [24, 228] width 23 height 13
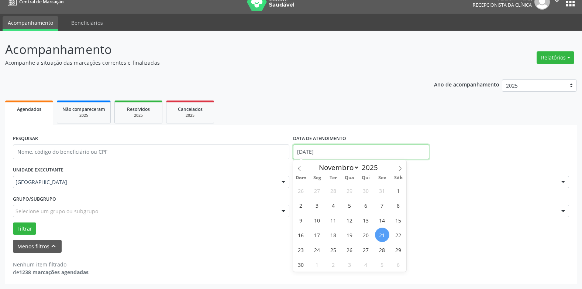
click at [319, 151] on input "[DATE]" at bounding box center [361, 151] width 136 height 15
click at [397, 235] on span "22" at bounding box center [398, 234] width 14 height 14
type input "[DATE]"
click at [397, 235] on span "22" at bounding box center [398, 234] width 14 height 14
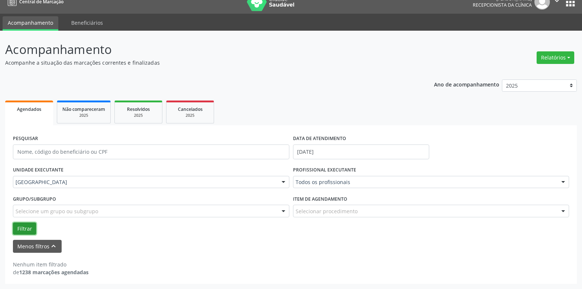
click at [20, 226] on button "Filtrar" at bounding box center [24, 228] width 23 height 13
click at [312, 142] on label "DATA DE ATENDIMENTO" at bounding box center [319, 138] width 53 height 11
click at [312, 153] on input "[DATE]" at bounding box center [361, 151] width 136 height 15
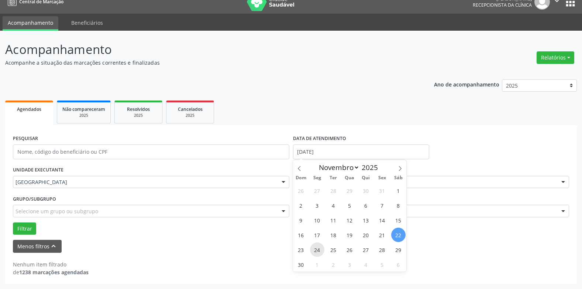
click at [318, 247] on span "24" at bounding box center [317, 249] width 14 height 14
type input "[DATE]"
click at [318, 247] on span "24" at bounding box center [317, 249] width 14 height 14
select select "10"
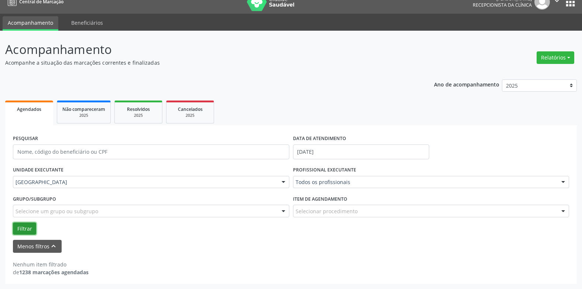
click at [24, 230] on button "Filtrar" at bounding box center [24, 228] width 23 height 13
click at [313, 148] on input "[DATE]" at bounding box center [361, 151] width 136 height 15
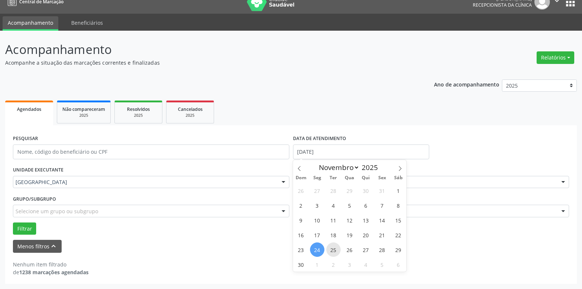
click at [334, 249] on span "25" at bounding box center [333, 249] width 14 height 14
type input "[DATE]"
click at [334, 249] on span "25" at bounding box center [333, 249] width 14 height 14
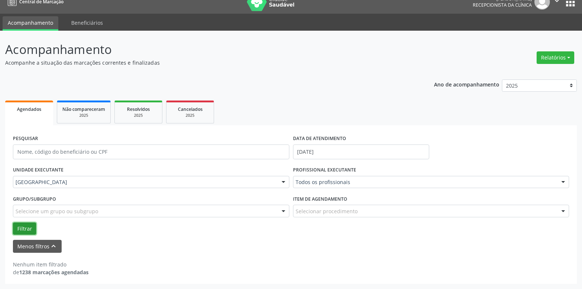
click at [23, 225] on button "Filtrar" at bounding box center [24, 228] width 23 height 13
click at [318, 151] on input "[DATE]" at bounding box center [361, 151] width 136 height 15
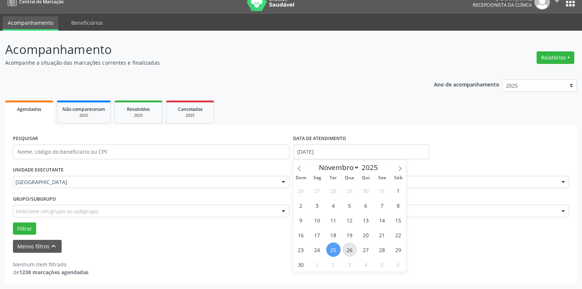
click at [353, 246] on span "26" at bounding box center [350, 249] width 14 height 14
type input "[DATE]"
click at [353, 246] on span "26" at bounding box center [350, 249] width 14 height 14
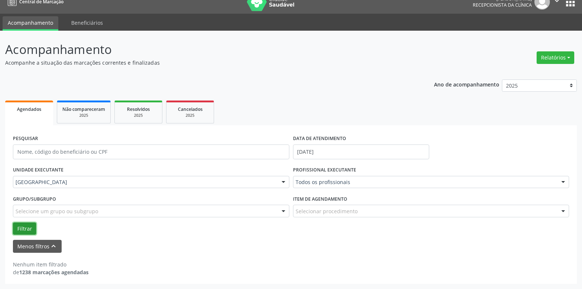
click at [28, 227] on button "Filtrar" at bounding box center [24, 228] width 23 height 13
click at [325, 148] on input "[DATE]" at bounding box center [361, 151] width 136 height 15
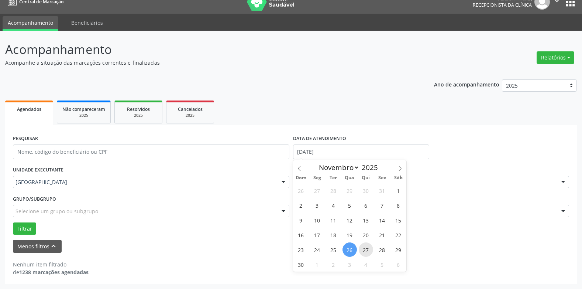
click at [367, 249] on span "27" at bounding box center [366, 249] width 14 height 14
type input "[DATE]"
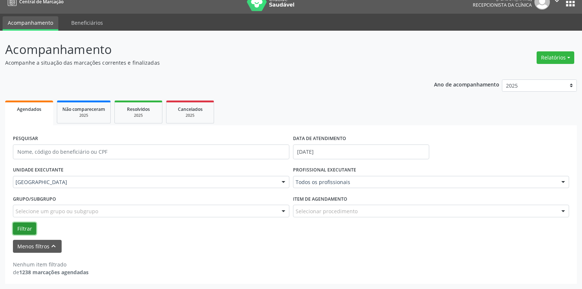
click at [26, 227] on button "Filtrar" at bounding box center [24, 228] width 23 height 13
click at [332, 142] on label "DATA DE ATENDIMENTO" at bounding box center [319, 138] width 53 height 11
click at [329, 150] on input "[DATE]" at bounding box center [361, 151] width 136 height 15
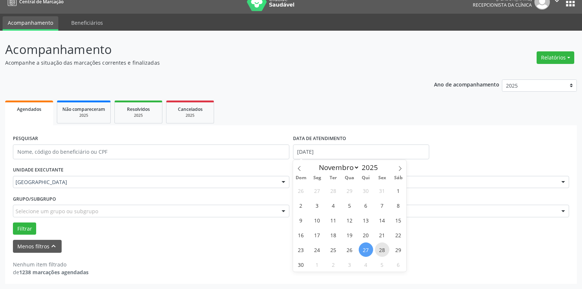
click at [383, 248] on span "28" at bounding box center [382, 249] width 14 height 14
type input "[DATE]"
click at [383, 248] on span "28" at bounding box center [382, 249] width 14 height 14
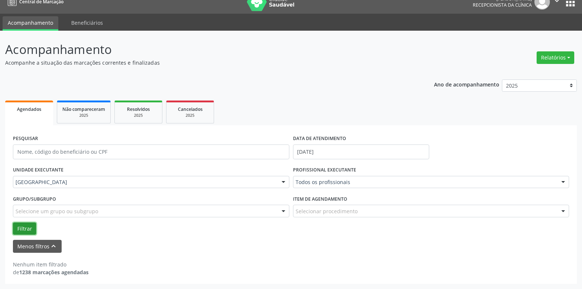
click at [29, 226] on button "Filtrar" at bounding box center [24, 228] width 23 height 13
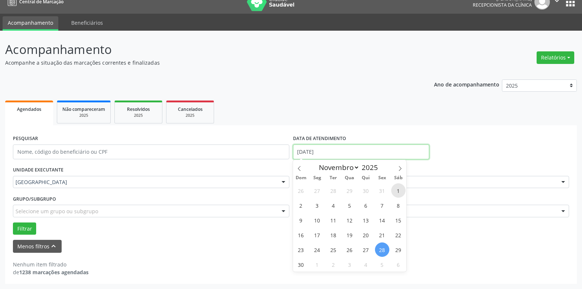
drag, startPoint x: 340, startPoint y: 149, endPoint x: 394, endPoint y: 185, distance: 64.7
click at [342, 149] on input "[DATE]" at bounding box center [361, 151] width 136 height 15
click at [401, 250] on span "29" at bounding box center [398, 249] width 14 height 14
type input "[DATE]"
click at [401, 250] on span "29" at bounding box center [398, 249] width 14 height 14
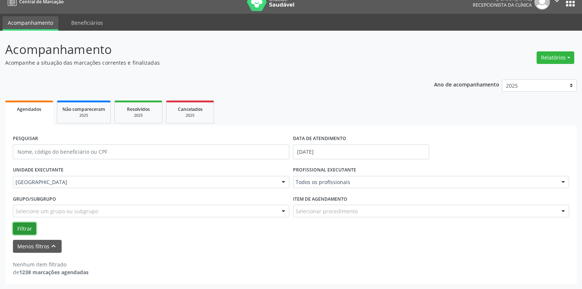
click at [18, 223] on button "Filtrar" at bounding box center [24, 228] width 23 height 13
click at [318, 153] on input "[DATE]" at bounding box center [361, 151] width 136 height 15
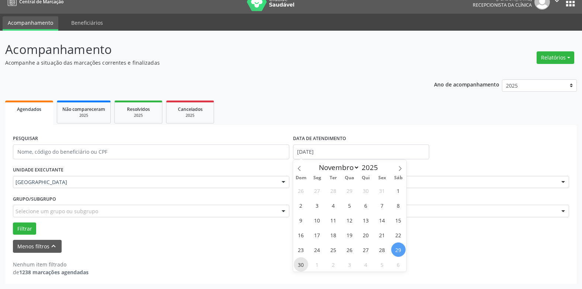
click at [302, 266] on span "30" at bounding box center [301, 264] width 14 height 14
type input "[DATE]"
click at [302, 266] on span "30" at bounding box center [301, 264] width 14 height 14
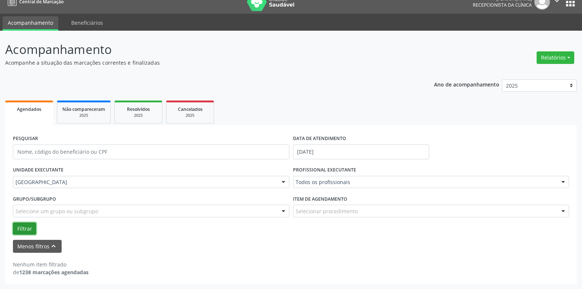
click at [27, 226] on button "Filtrar" at bounding box center [24, 228] width 23 height 13
